Goal: Find specific page/section: Find specific page/section

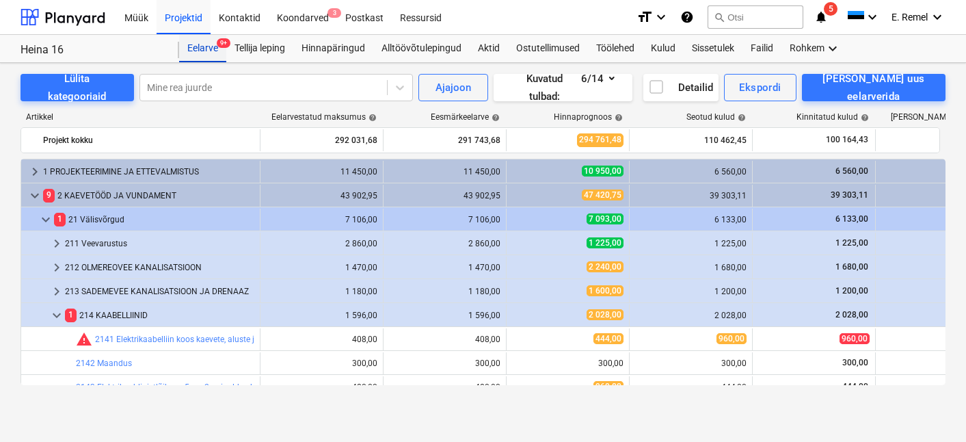
scroll to position [302, 0]
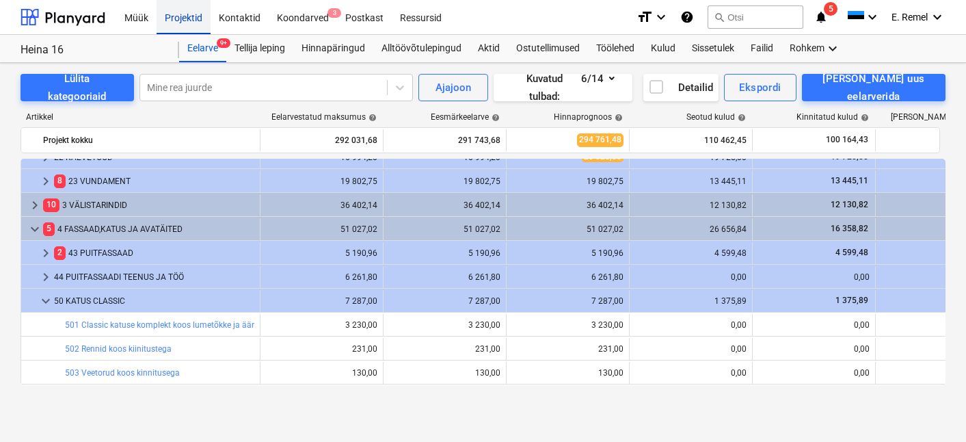
click at [183, 13] on div "Projektid" at bounding box center [184, 16] width 54 height 35
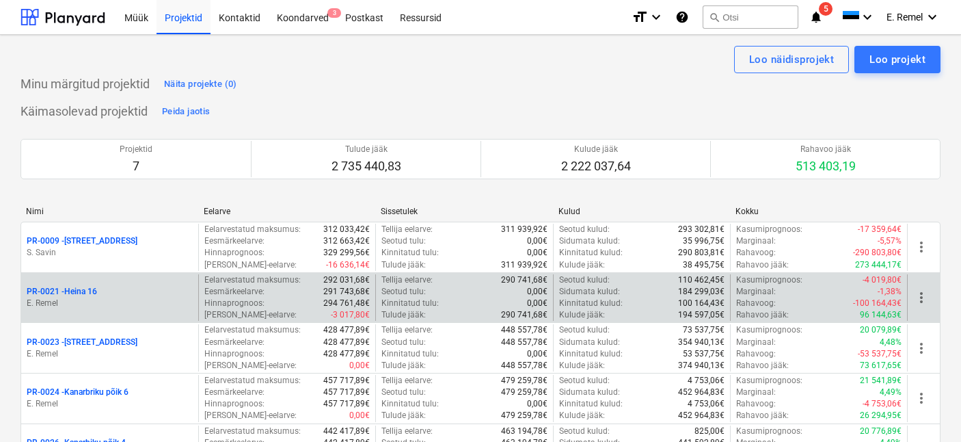
click at [85, 305] on p "E. Remel" at bounding box center [110, 303] width 166 height 12
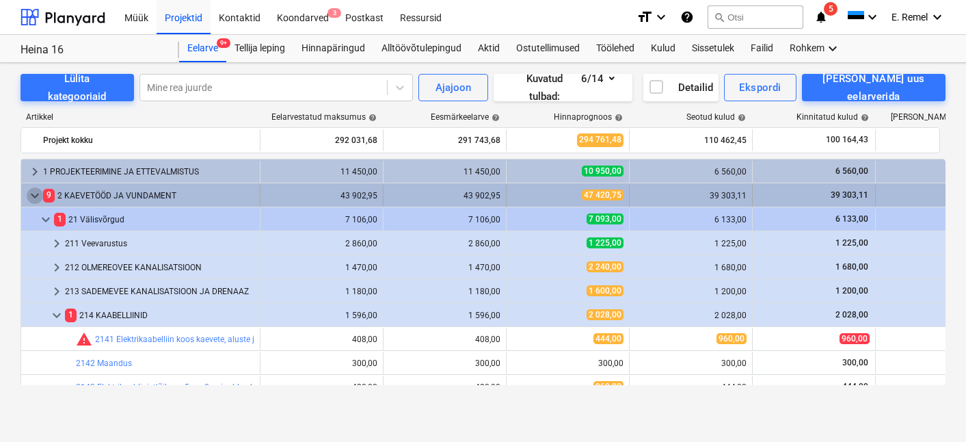
click at [37, 192] on span "keyboard_arrow_down" at bounding box center [35, 195] width 16 height 16
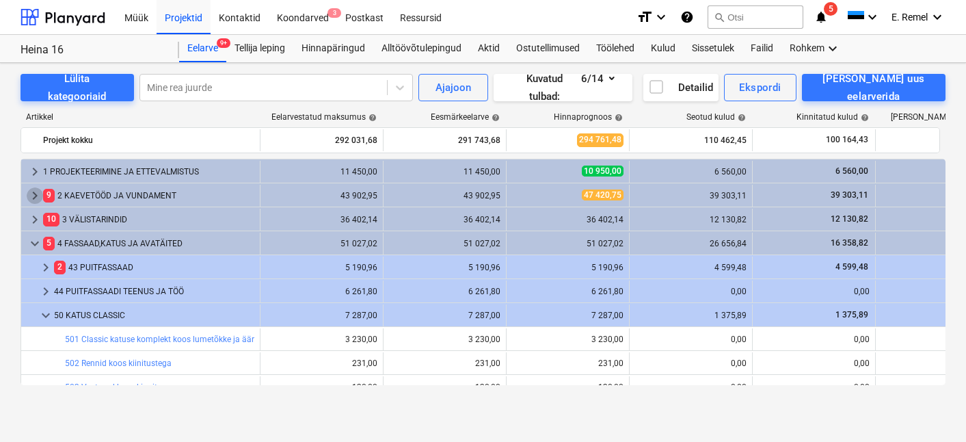
click at [37, 192] on span "keyboard_arrow_right" at bounding box center [35, 195] width 16 height 16
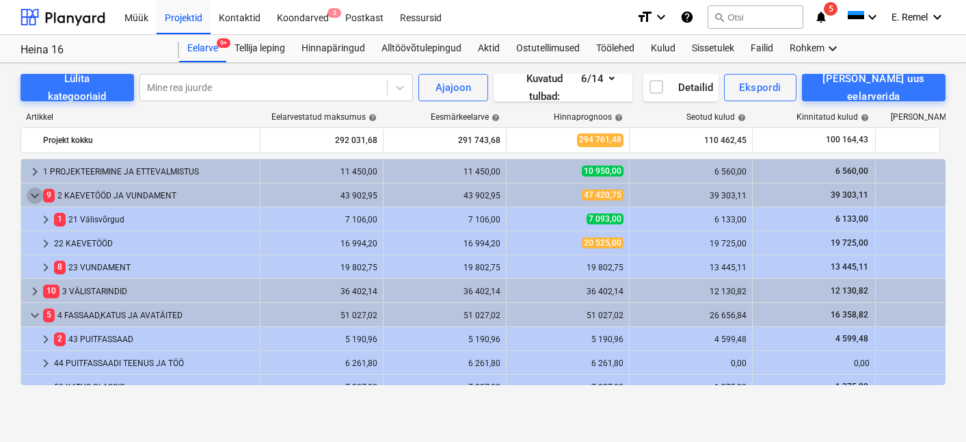
click at [37, 192] on span "keyboard_arrow_down" at bounding box center [35, 195] width 16 height 16
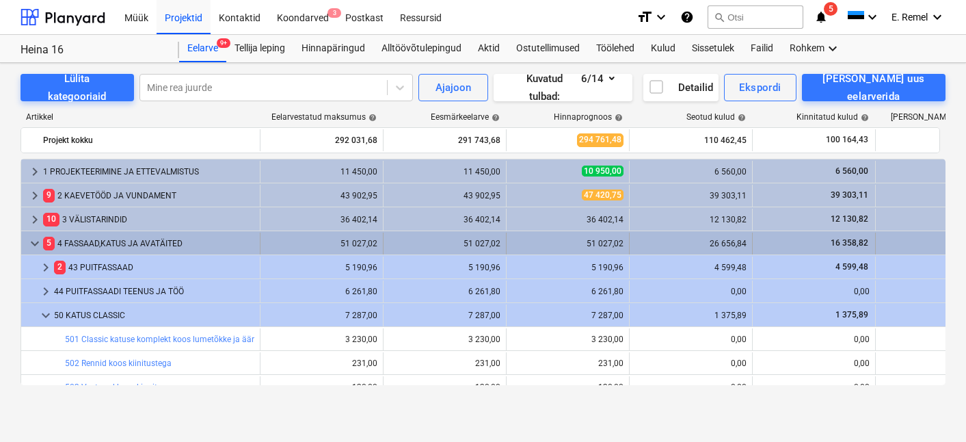
click at [33, 247] on span "keyboard_arrow_down" at bounding box center [35, 243] width 16 height 16
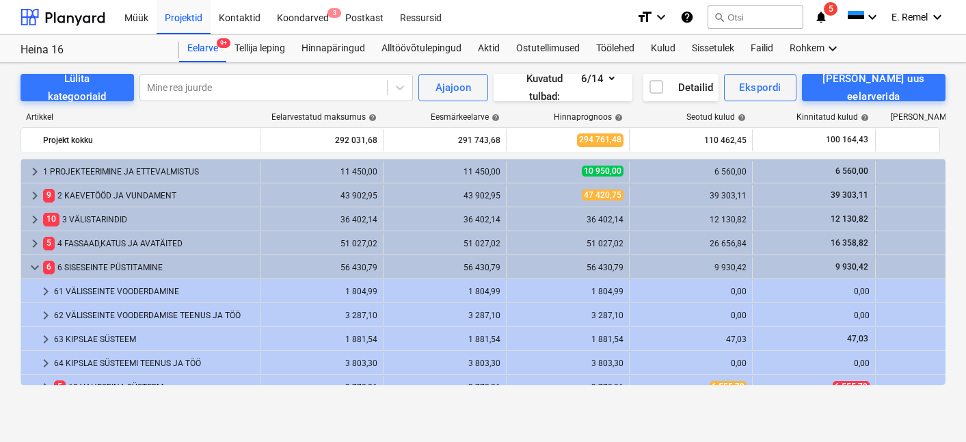
click at [33, 247] on span "keyboard_arrow_right" at bounding box center [35, 243] width 16 height 16
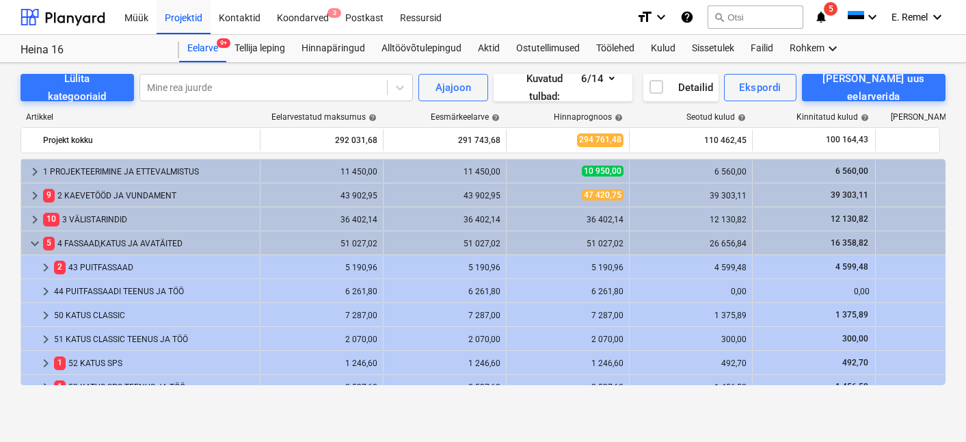
scroll to position [23, 0]
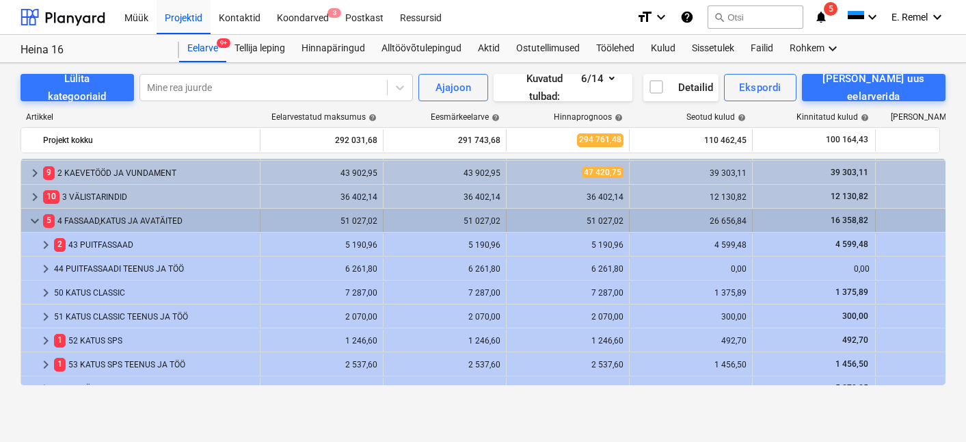
click at [38, 214] on span "keyboard_arrow_down" at bounding box center [35, 221] width 16 height 16
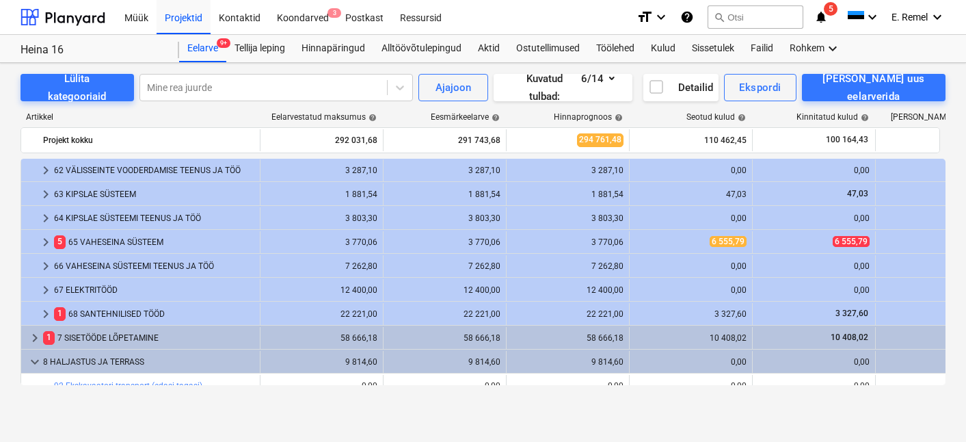
scroll to position [129, 0]
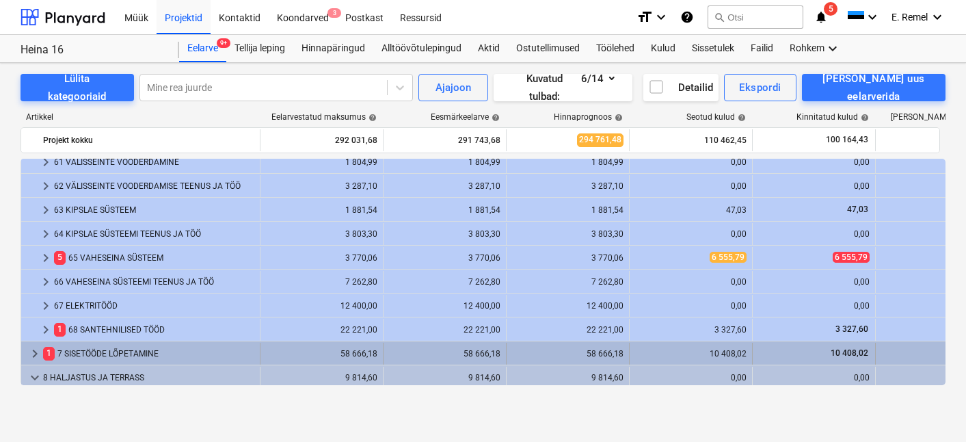
click at [122, 349] on div "1 7 SISETÖÖDE LÕPETAMINE" at bounding box center [148, 354] width 211 height 22
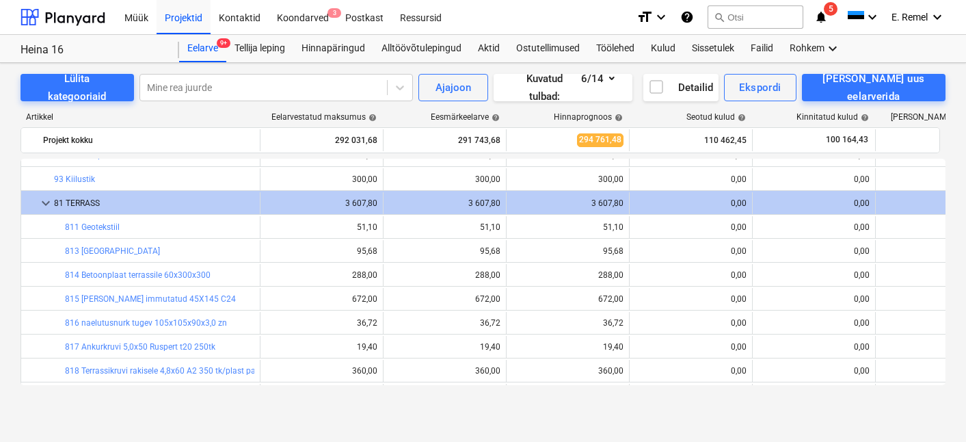
scroll to position [809, 0]
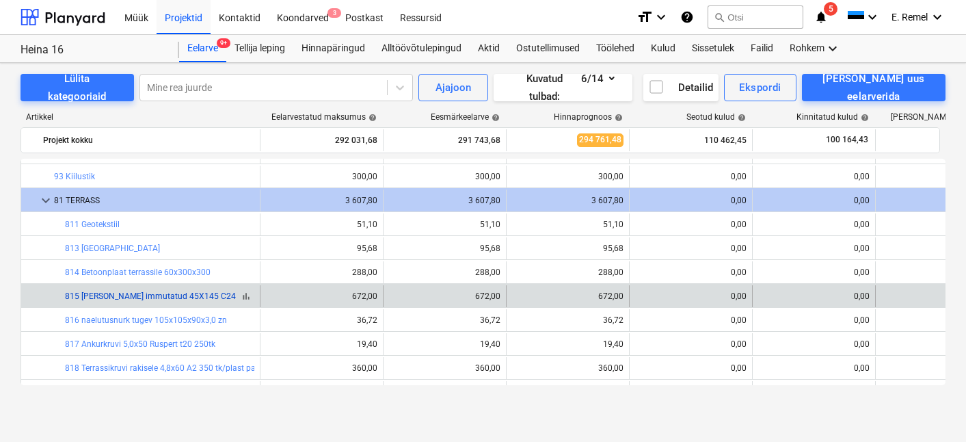
click at [137, 291] on link "815 Pruss immutatud 45X145 C24" at bounding box center [150, 296] width 171 height 10
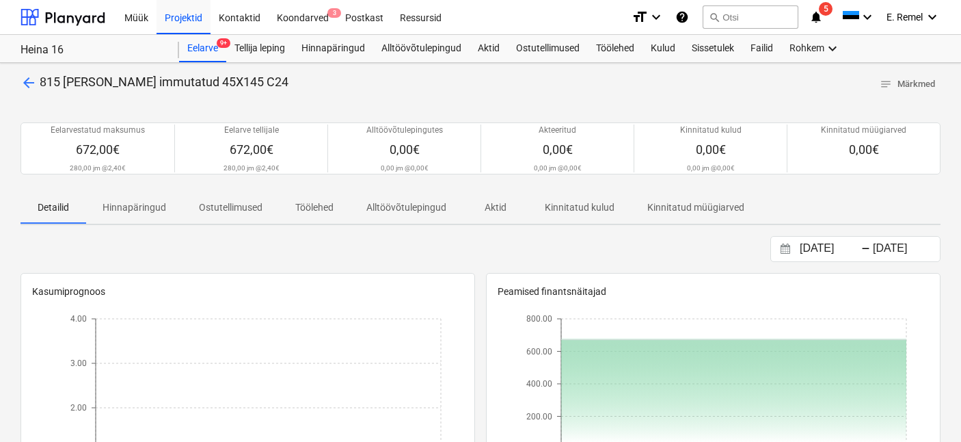
click at [21, 84] on span "arrow_back" at bounding box center [29, 83] width 16 height 16
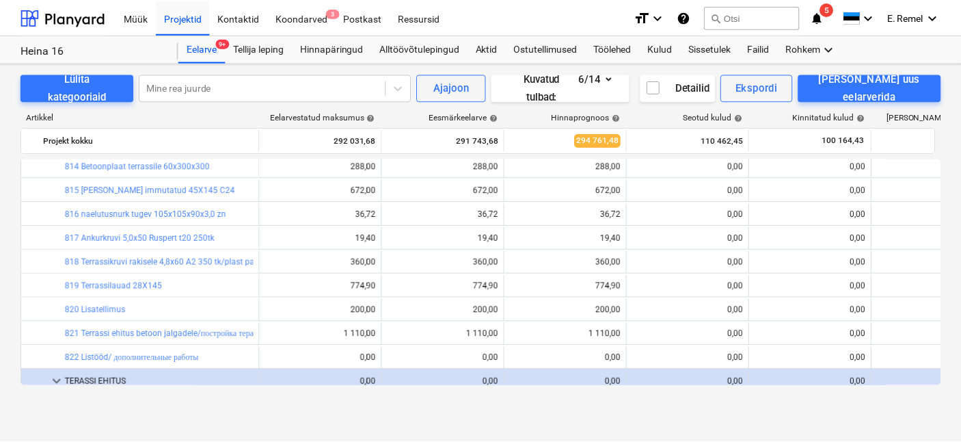
scroll to position [866, 0]
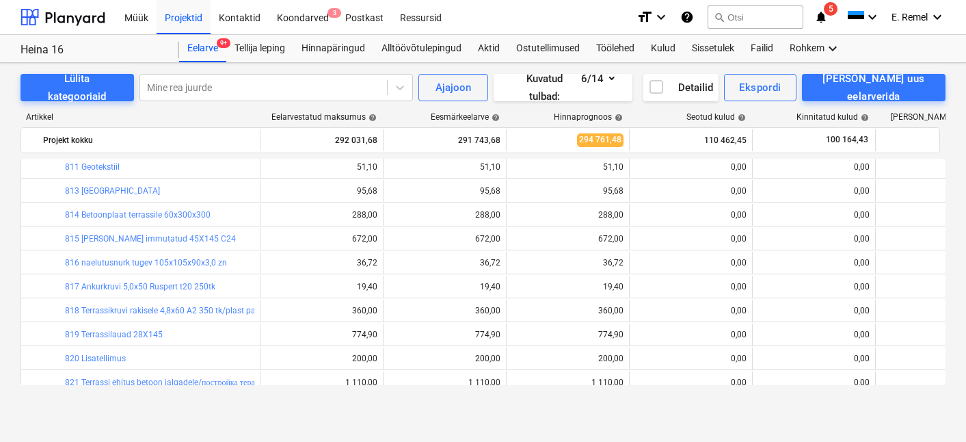
click at [142, 332] on link "819 Terrassilauad 28X145" at bounding box center [114, 335] width 98 height 10
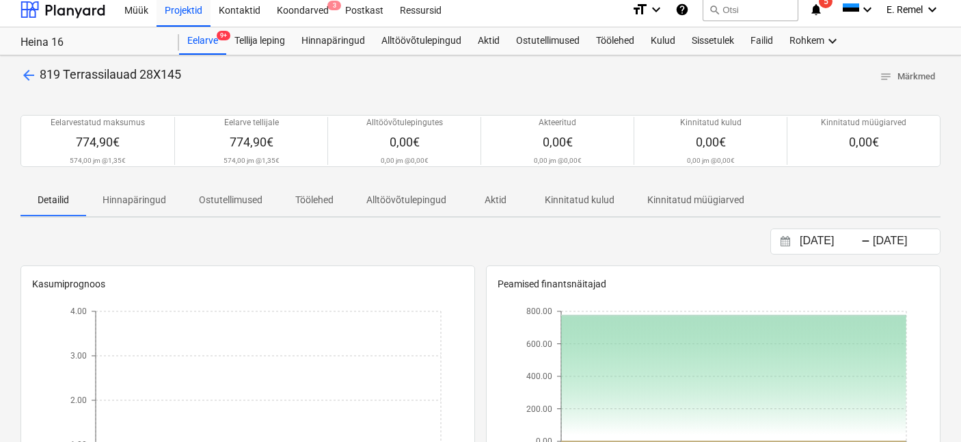
scroll to position [30, 0]
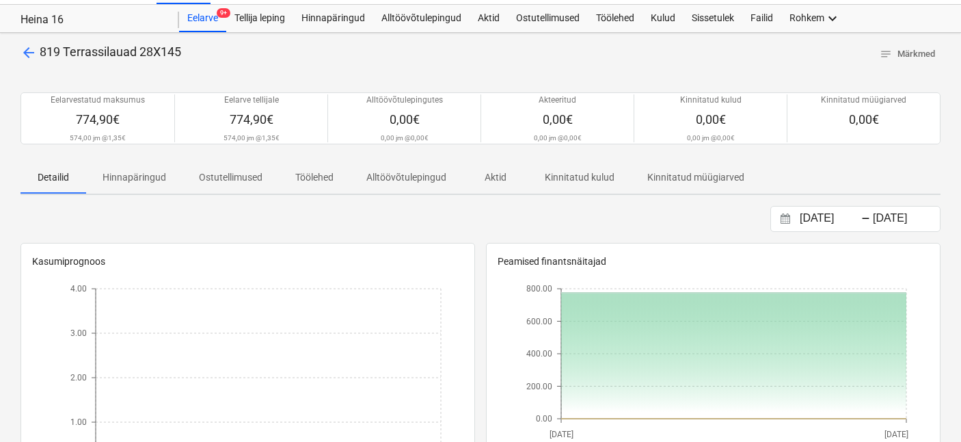
click at [31, 48] on span "arrow_back" at bounding box center [29, 52] width 16 height 16
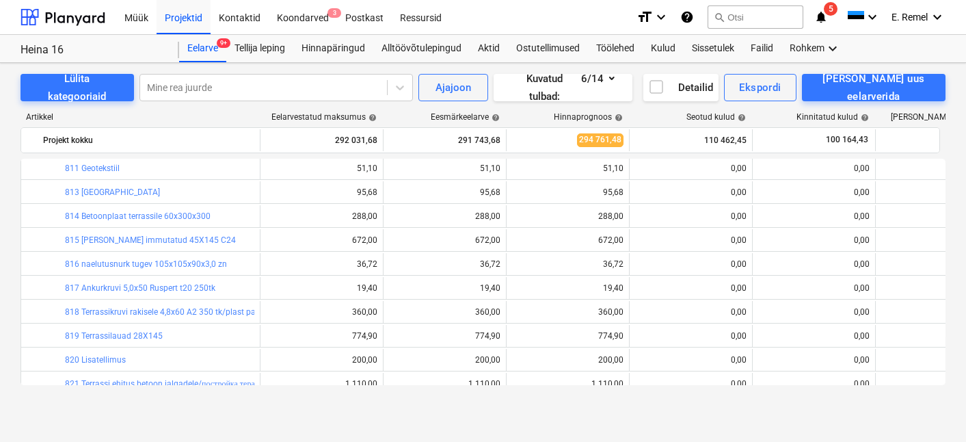
scroll to position [752, 0]
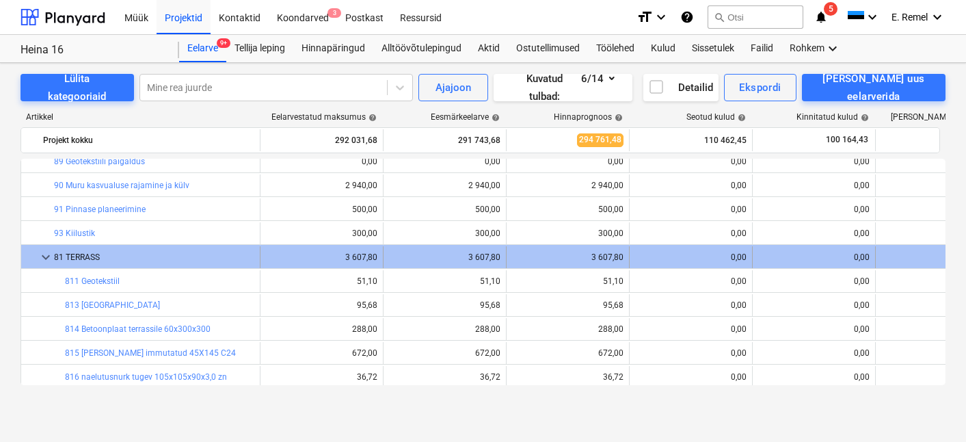
click at [42, 261] on span "keyboard_arrow_down" at bounding box center [46, 257] width 16 height 16
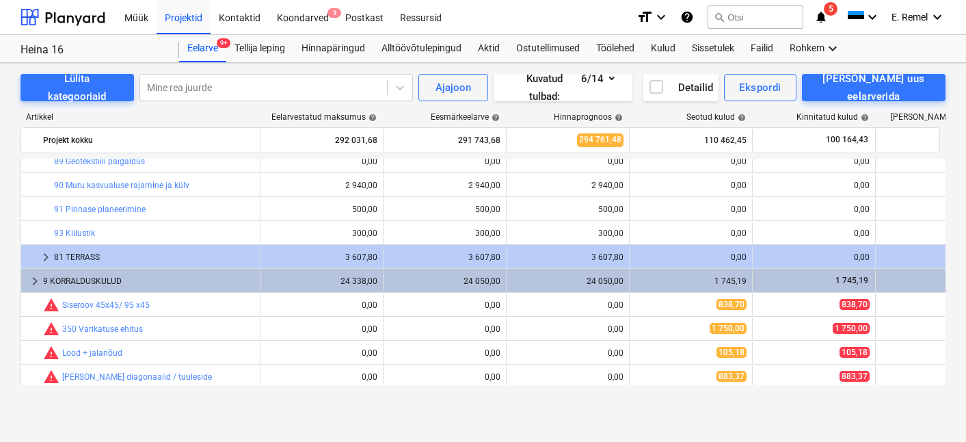
scroll to position [507, 0]
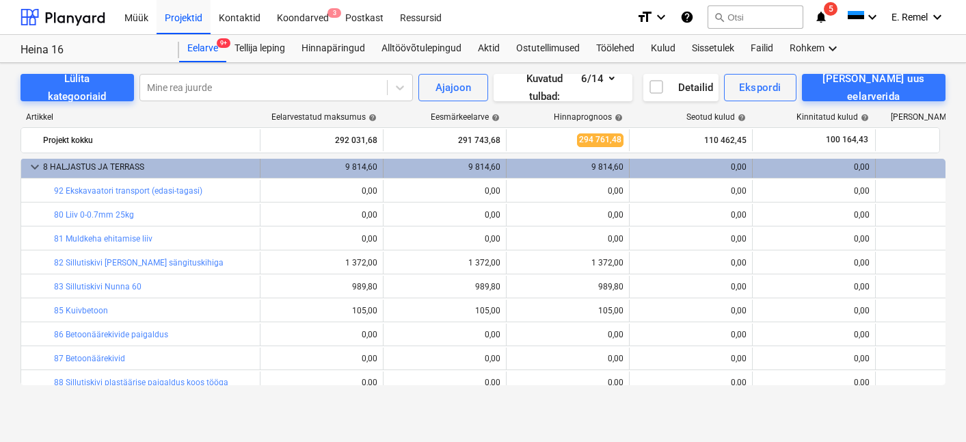
click at [42, 165] on span "keyboard_arrow_down" at bounding box center [35, 167] width 16 height 16
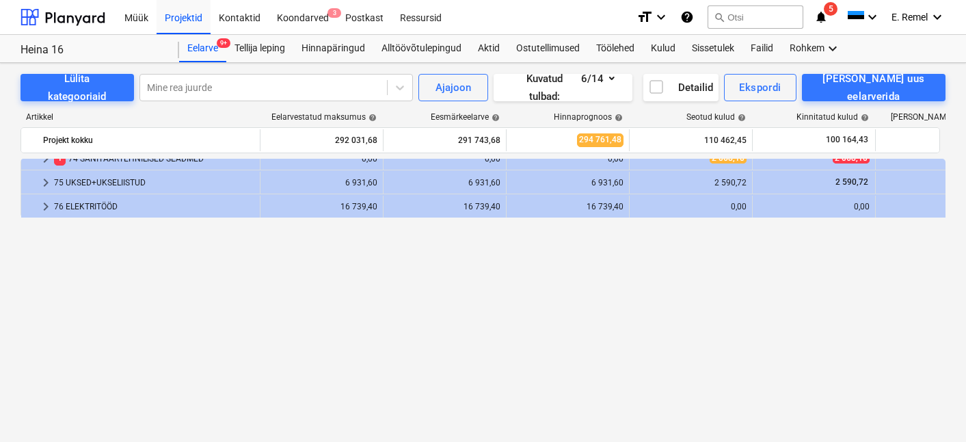
scroll to position [238, 0]
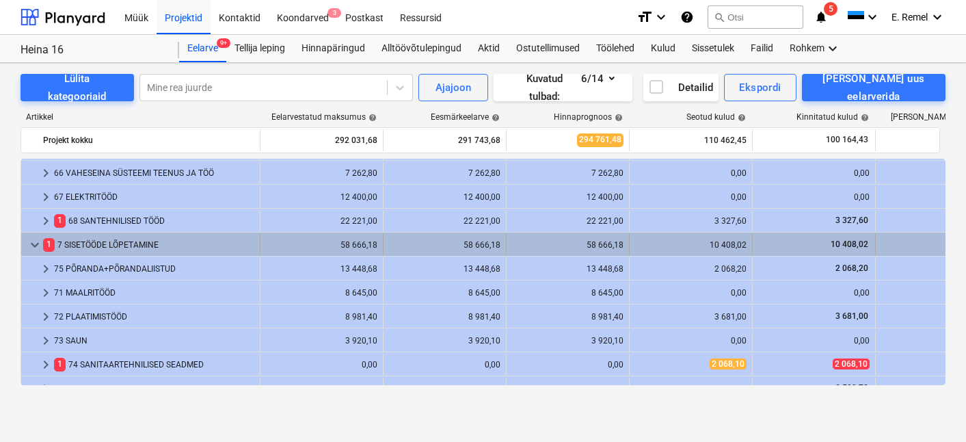
click at [37, 245] on span "keyboard_arrow_down" at bounding box center [35, 245] width 16 height 16
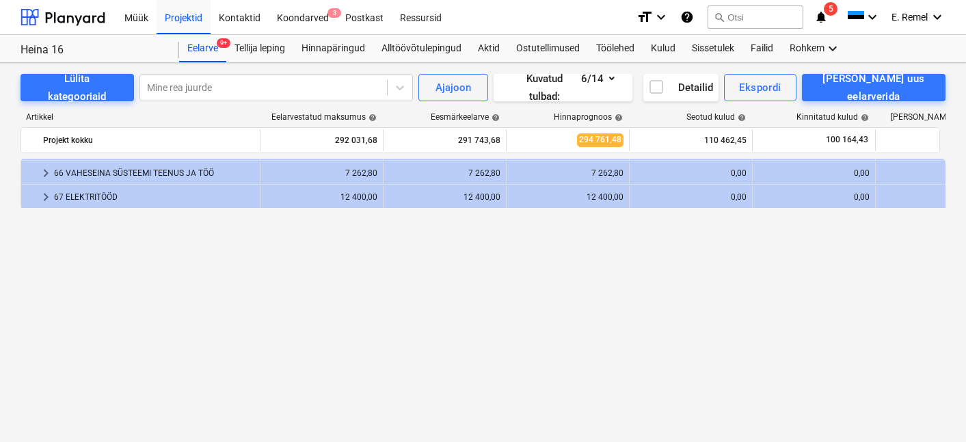
scroll to position [1, 0]
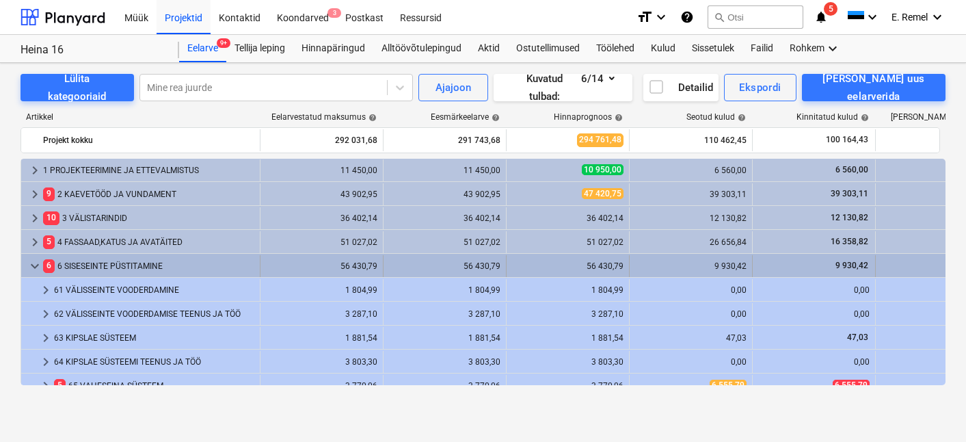
click at [38, 261] on span "keyboard_arrow_down" at bounding box center [35, 266] width 16 height 16
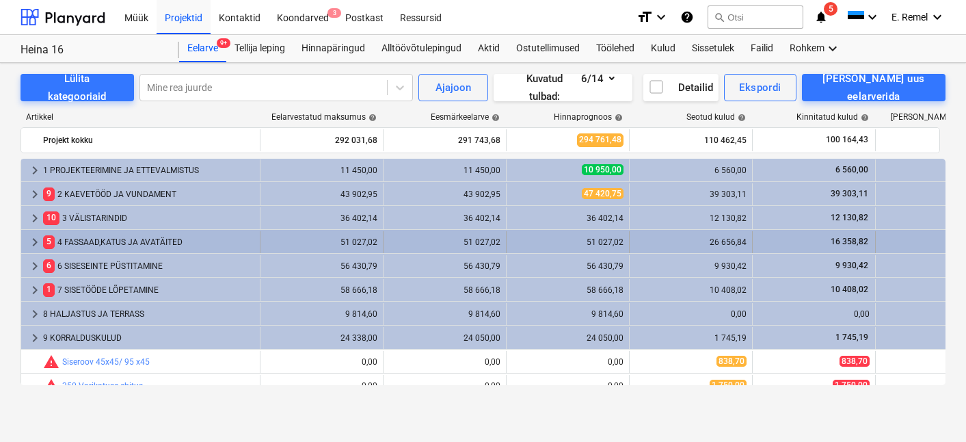
click at [70, 248] on div "5 4 FASSAAD,KATUS JA AVATÄITED" at bounding box center [148, 242] width 211 height 22
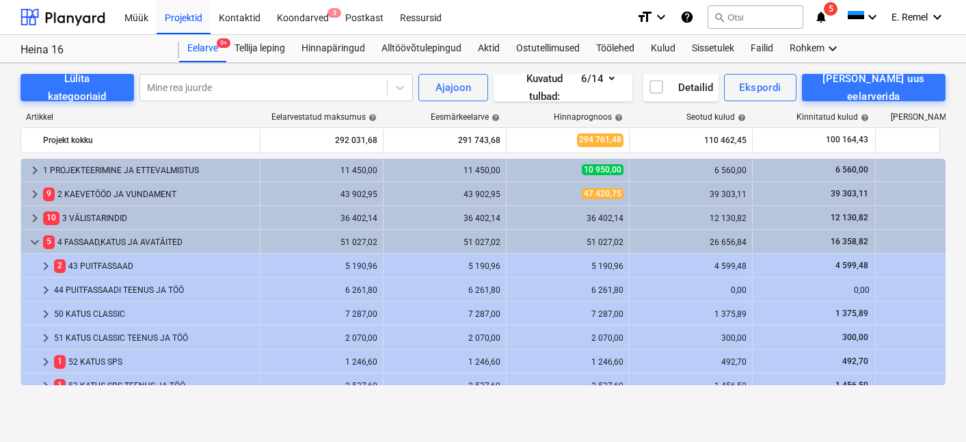
scroll to position [34, 0]
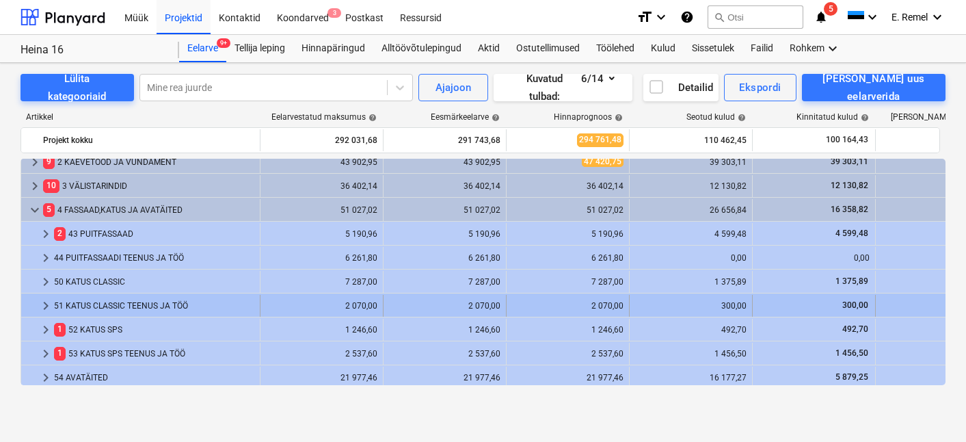
click at [109, 299] on div "51 KATUS CLASSIC TEENUS JA TÖÖ" at bounding box center [154, 306] width 200 height 22
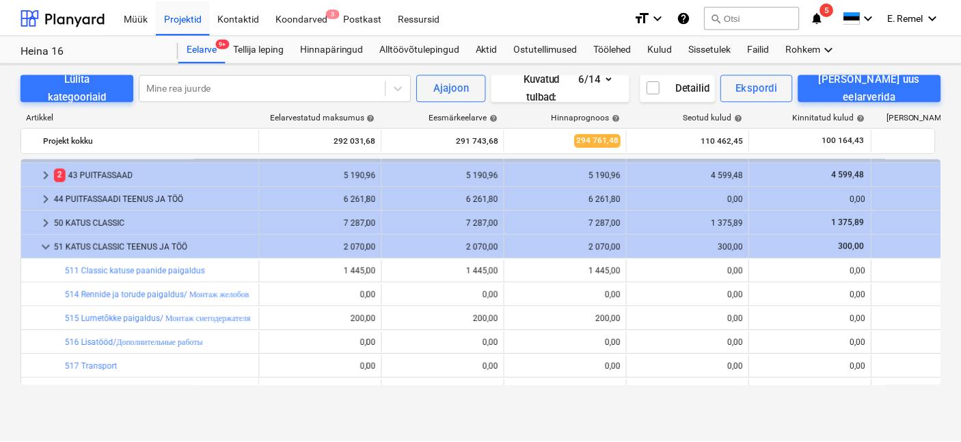
scroll to position [91, 0]
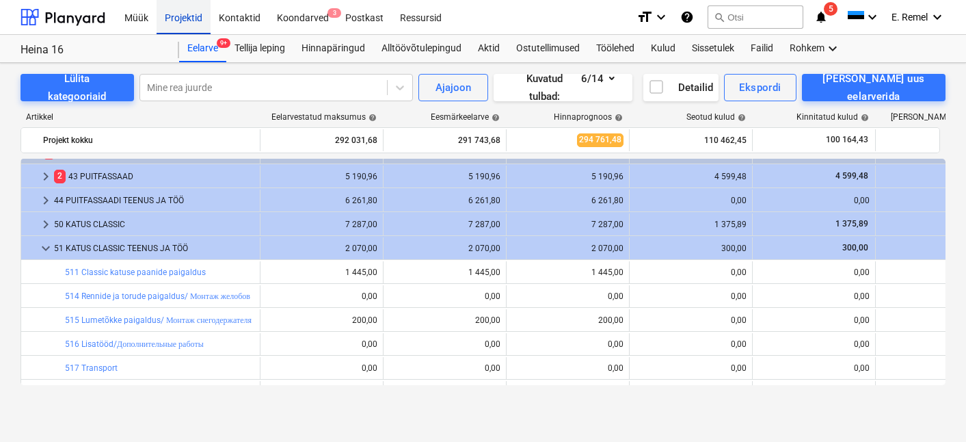
click at [189, 16] on div "Projektid" at bounding box center [184, 16] width 54 height 35
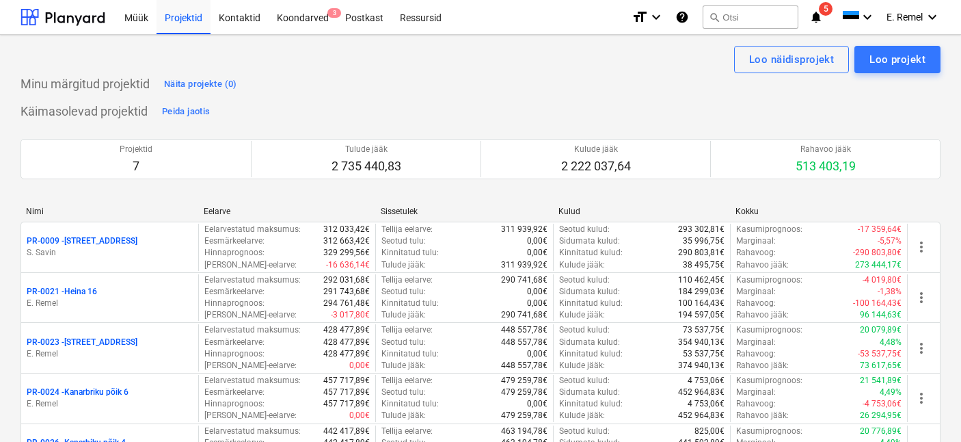
scroll to position [194, 0]
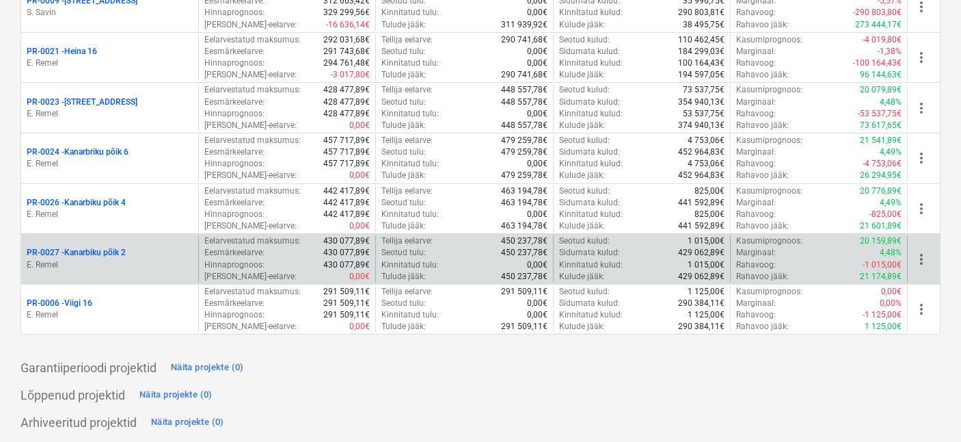
scroll to position [242, 0]
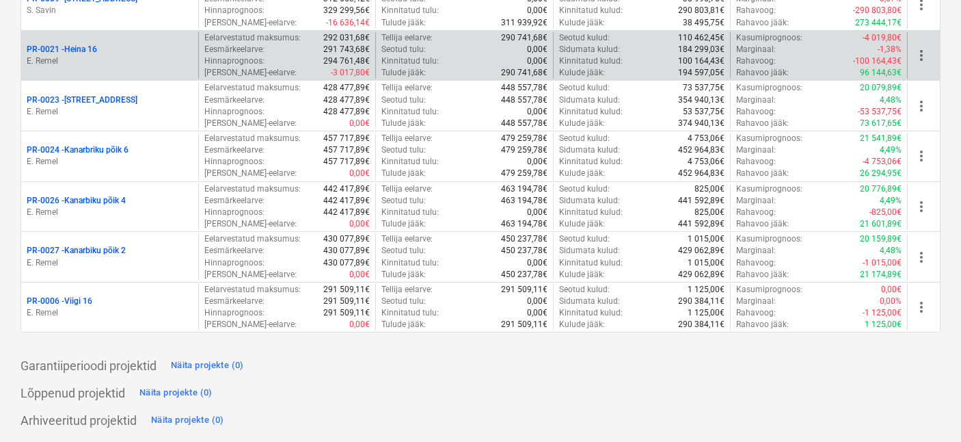
click at [98, 49] on div "PR-0021 - Heina 16" at bounding box center [110, 50] width 166 height 12
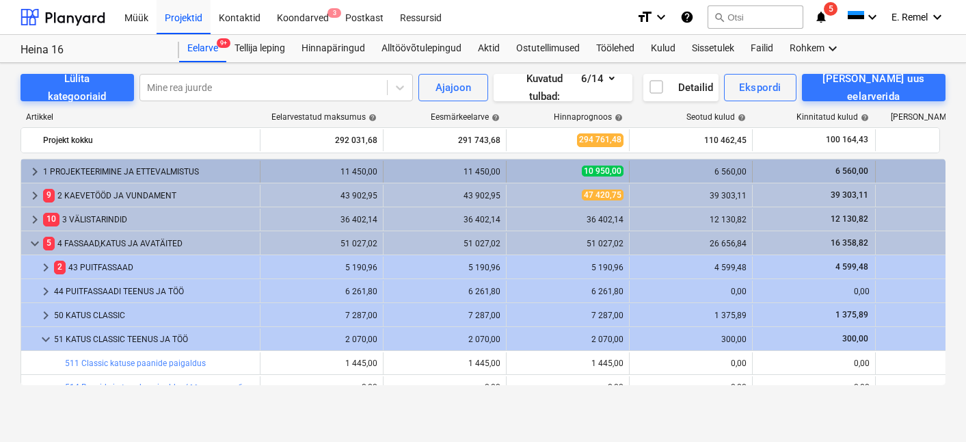
click at [28, 169] on span "keyboard_arrow_right" at bounding box center [35, 171] width 16 height 16
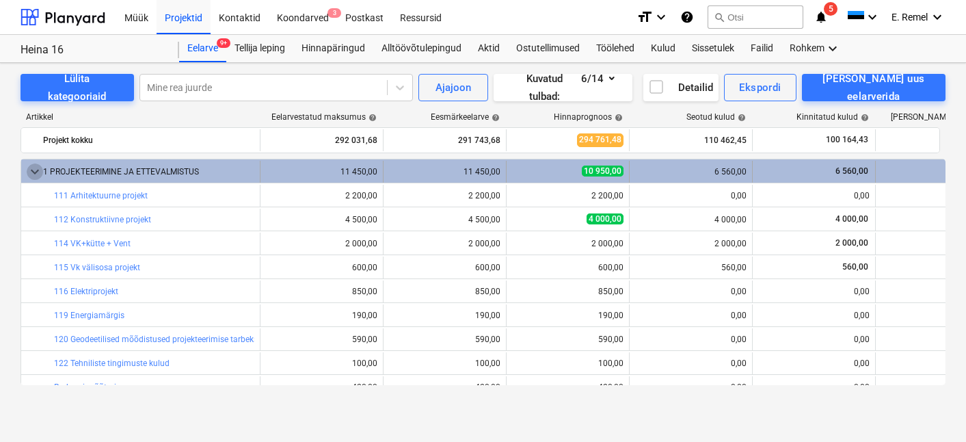
click at [32, 170] on span "keyboard_arrow_down" at bounding box center [35, 171] width 16 height 16
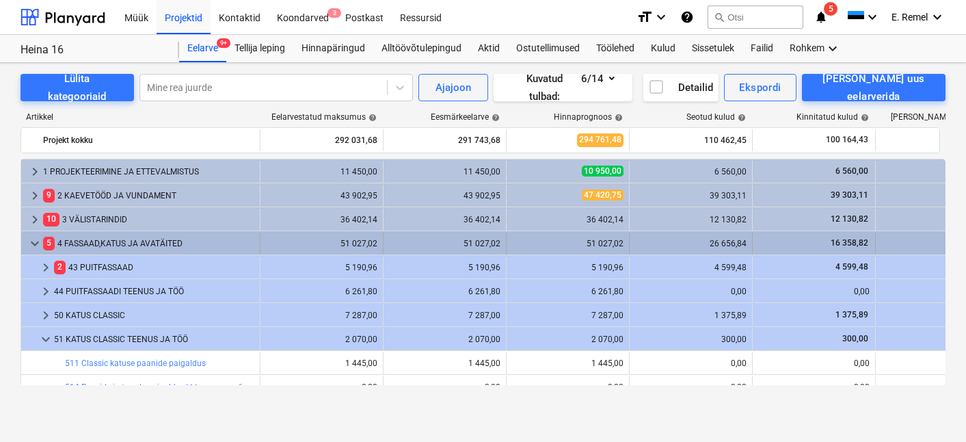
click at [39, 245] on span "keyboard_arrow_down" at bounding box center [35, 243] width 16 height 16
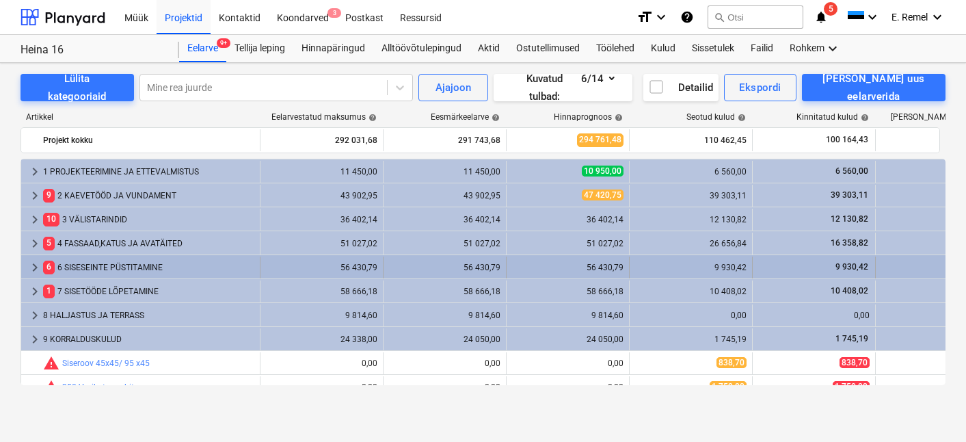
click at [100, 261] on div "6 6 SISESEINTE PÜSTITAMINE" at bounding box center [148, 267] width 211 height 22
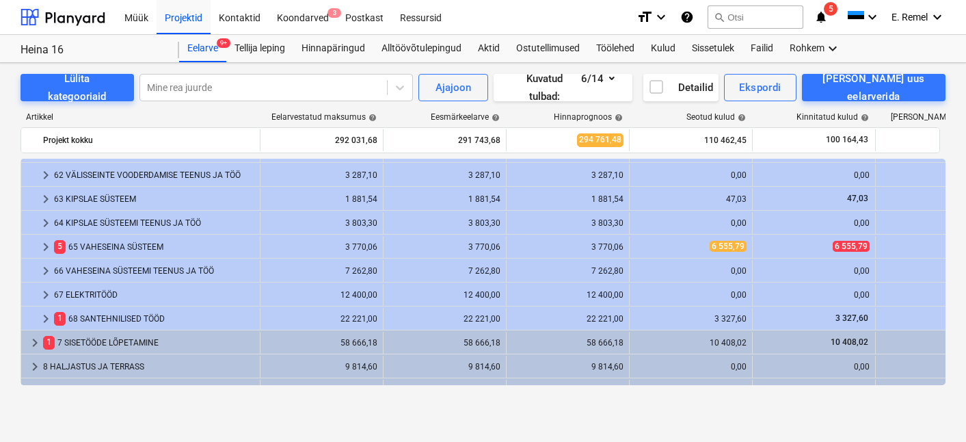
scroll to position [163, 0]
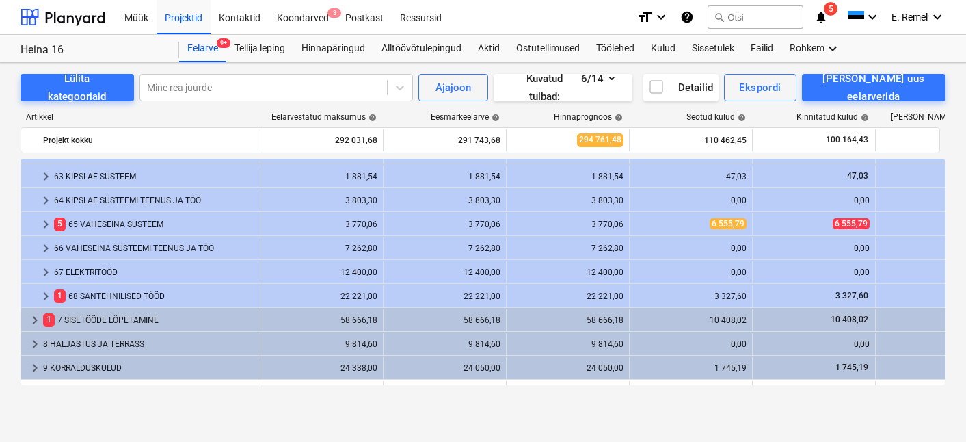
click at [120, 294] on div "1 68 SANTEHNILISED TÖÖD" at bounding box center [154, 296] width 200 height 22
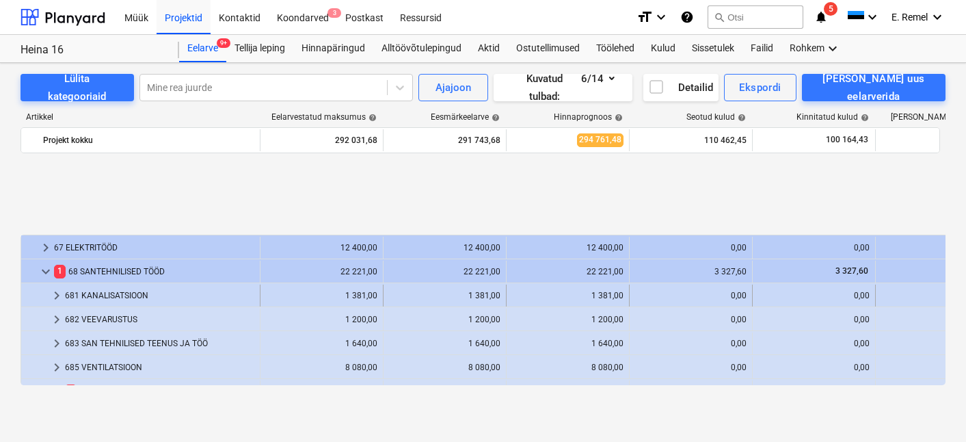
scroll to position [290, 0]
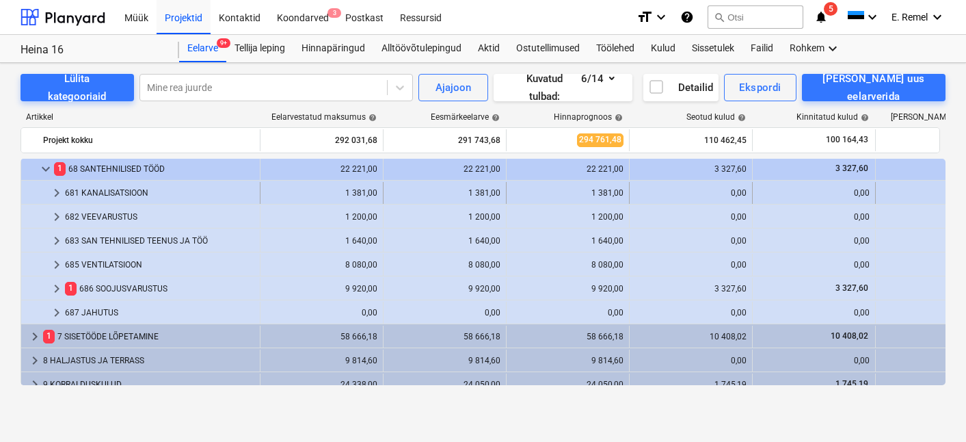
click at [144, 191] on div "681 KANALISATSIOON" at bounding box center [159, 193] width 189 height 22
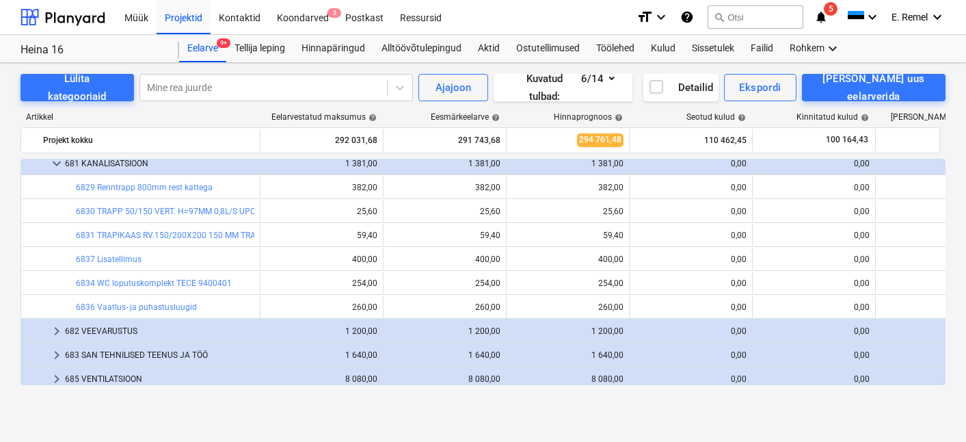
scroll to position [347, 0]
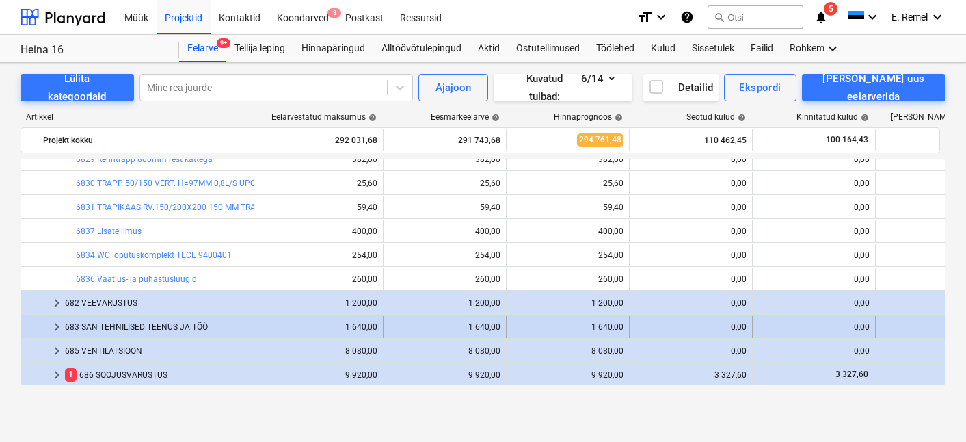
click at [165, 329] on div "683 SAN TEHNILISED TEENUS JA TÖÖ" at bounding box center [159, 327] width 189 height 22
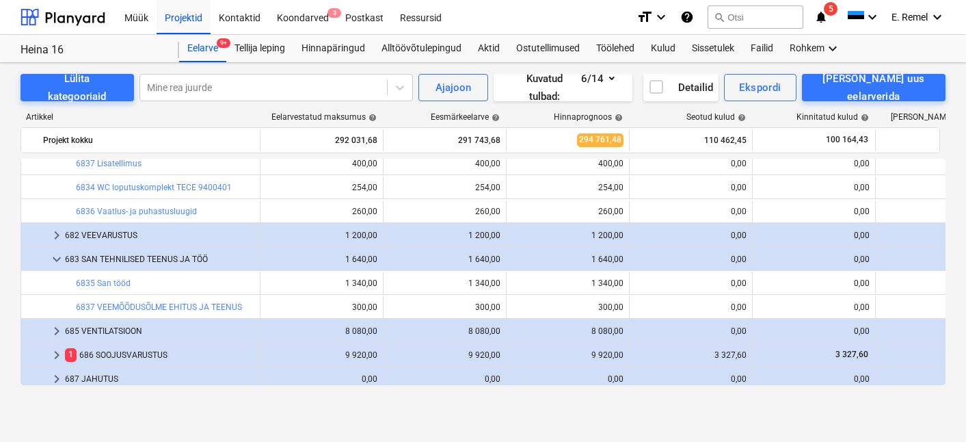
scroll to position [393, 0]
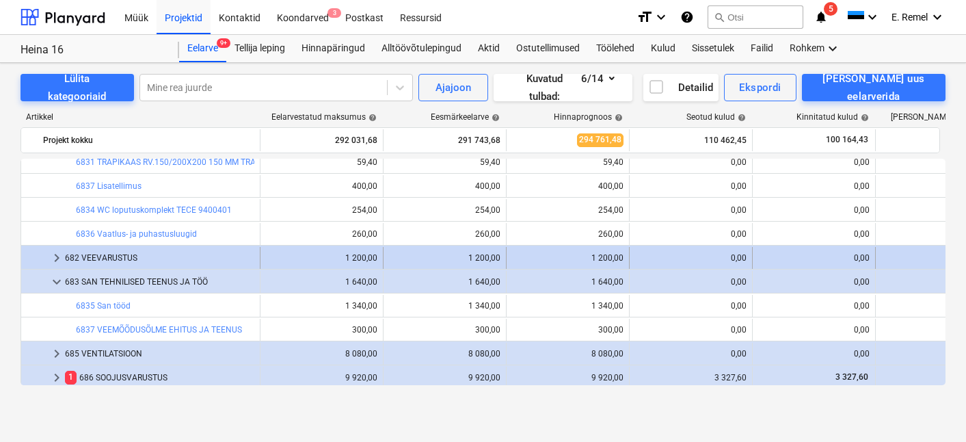
click at [230, 263] on div "682 VEEVARUSTUS" at bounding box center [159, 258] width 189 height 22
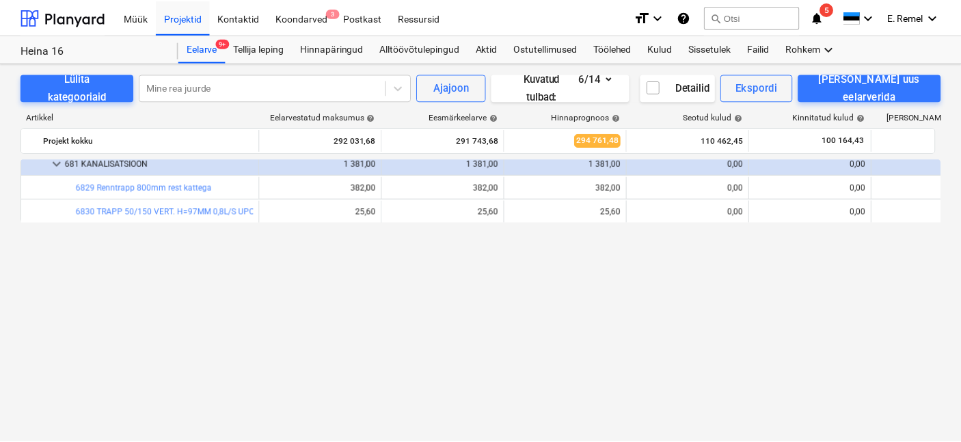
scroll to position [120, 0]
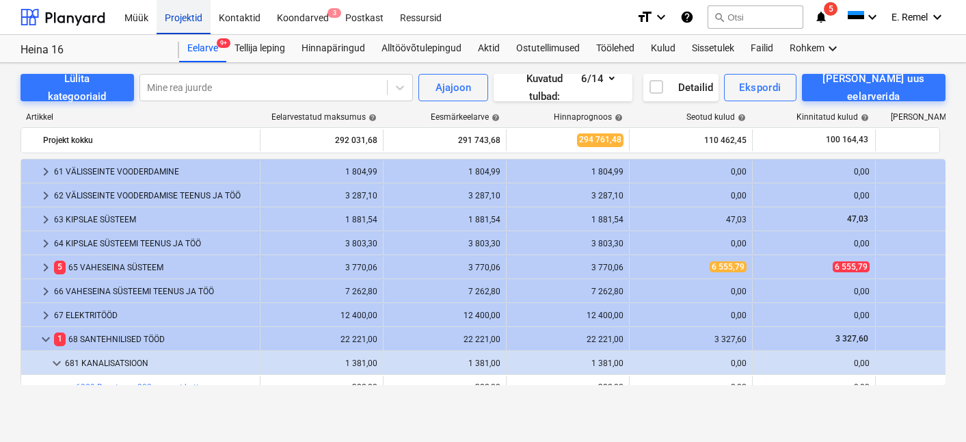
click at [189, 14] on div "Projektid" at bounding box center [184, 16] width 54 height 35
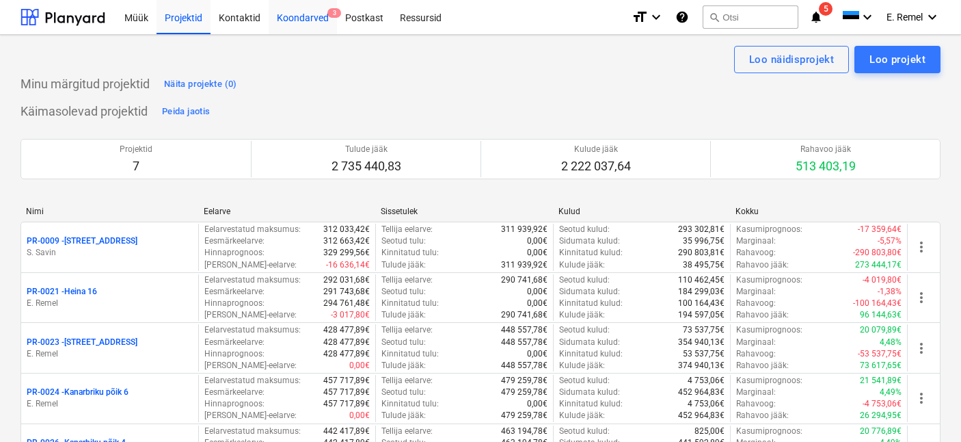
click at [300, 25] on div "Koondarved 3" at bounding box center [303, 16] width 68 height 35
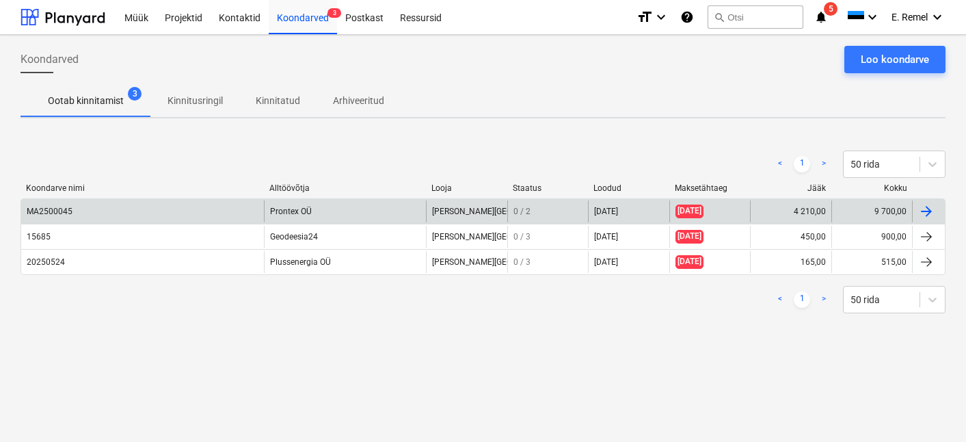
click at [47, 211] on div "MA2500045" at bounding box center [50, 212] width 46 height 10
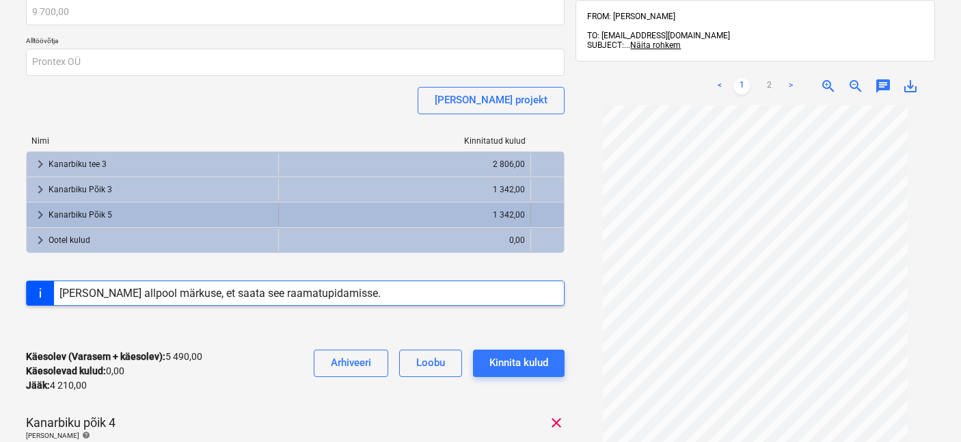
scroll to position [225, 0]
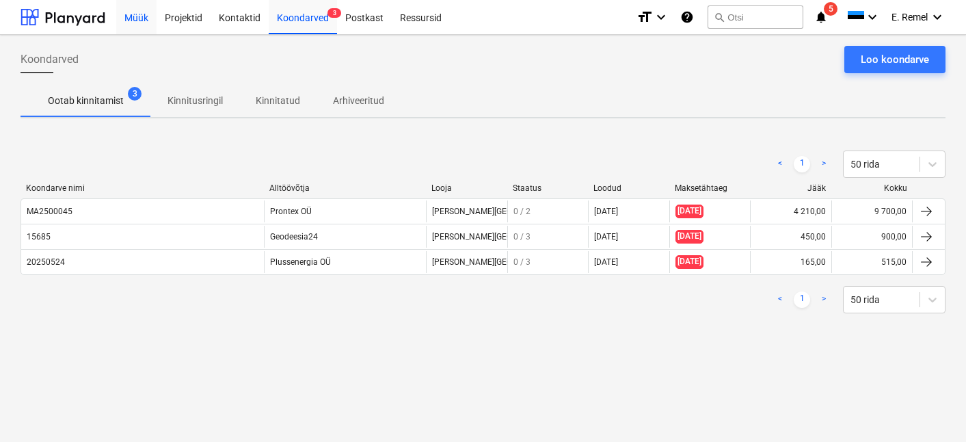
click at [138, 12] on div "Müük" at bounding box center [136, 16] width 40 height 35
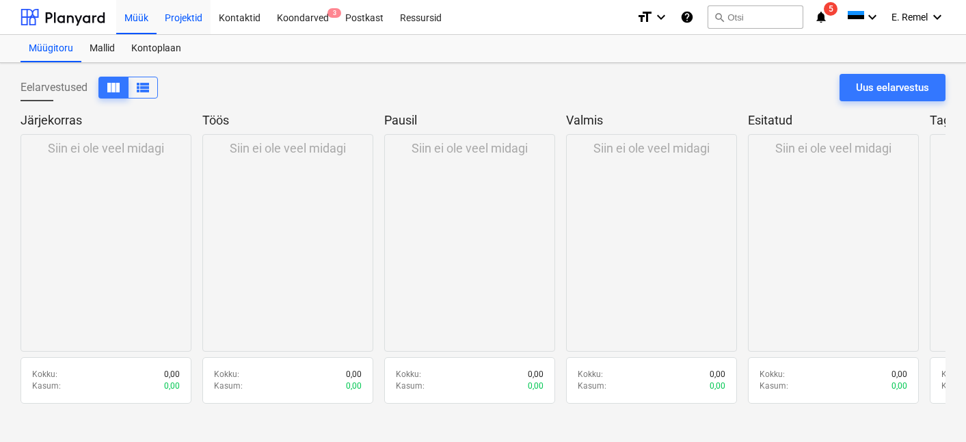
click at [174, 21] on div "Projektid" at bounding box center [184, 16] width 54 height 35
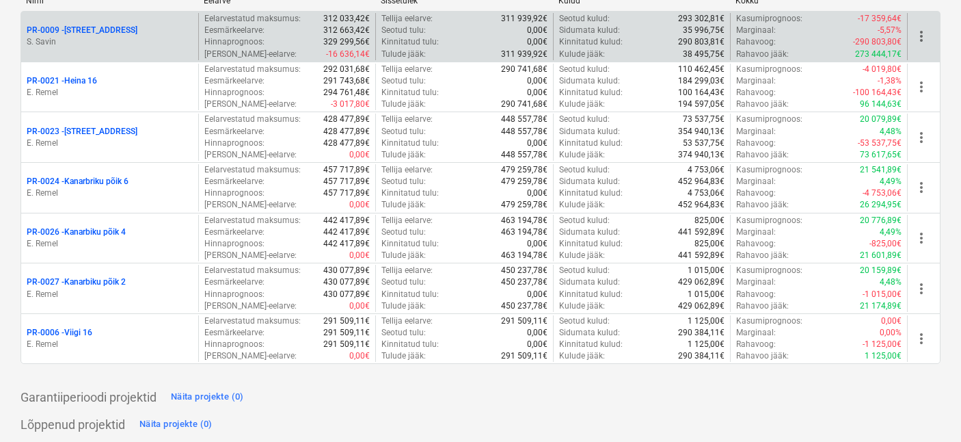
scroll to position [94, 0]
